Goal: Find specific page/section: Find specific page/section

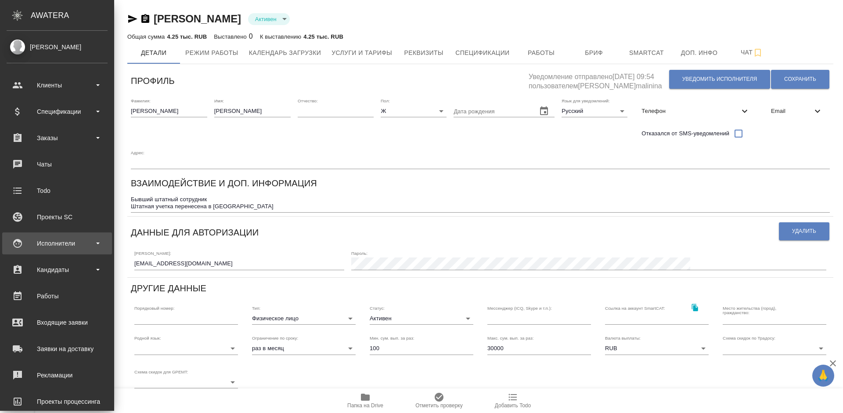
click at [76, 241] on div "Исполнители" at bounding box center [57, 243] width 101 height 13
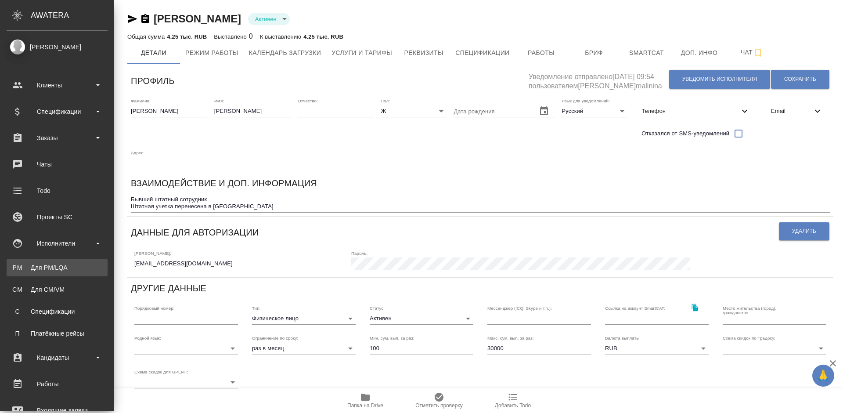
click at [80, 270] on div "Для PM/LQA" at bounding box center [57, 267] width 92 height 9
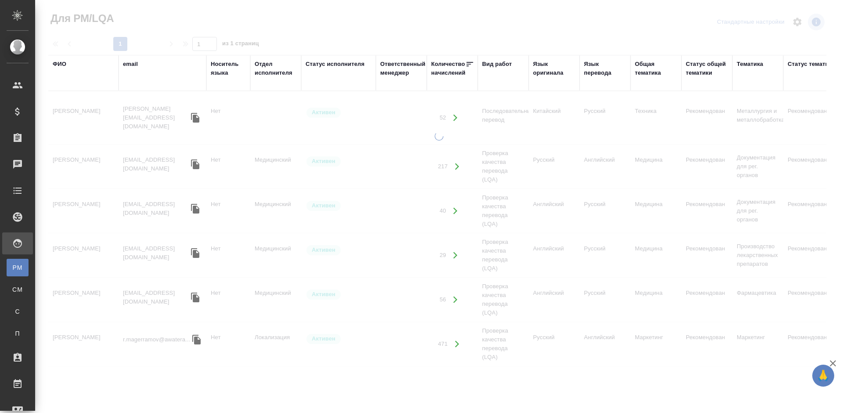
click at [64, 65] on div "ФИО" at bounding box center [60, 64] width 14 height 9
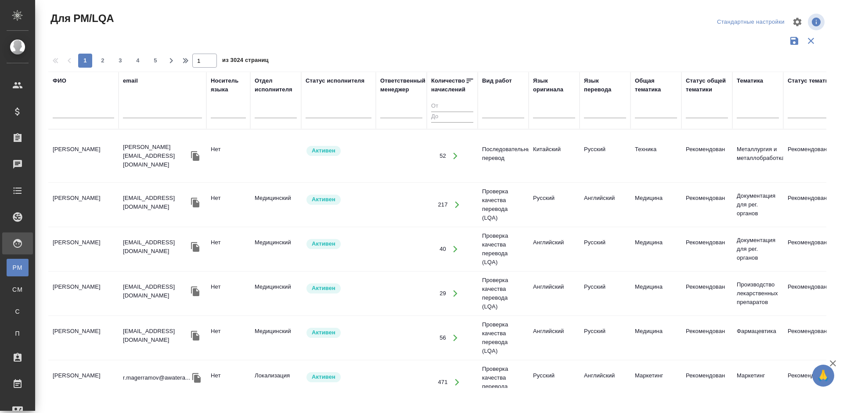
click at [86, 114] on input "text" at bounding box center [83, 112] width 61 height 11
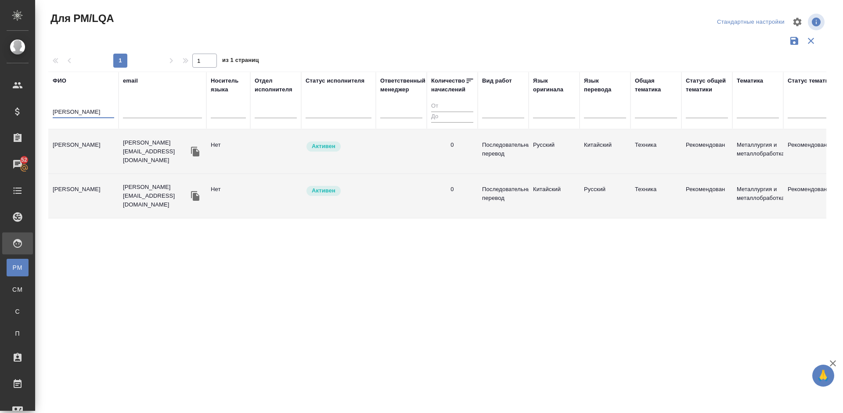
type input "артамоно"
click at [101, 162] on td "[PERSON_NAME]" at bounding box center [83, 151] width 70 height 31
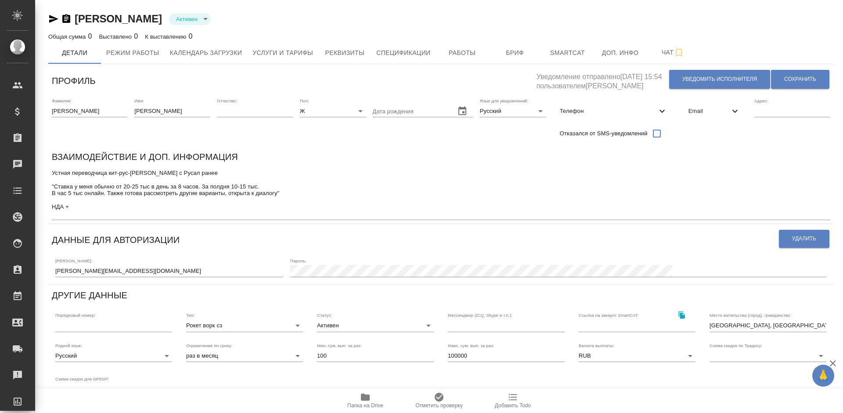
click at [367, 401] on icon "button" at bounding box center [365, 396] width 11 height 11
click at [57, 21] on icon "button" at bounding box center [53, 19] width 11 height 11
